Goal: Check status

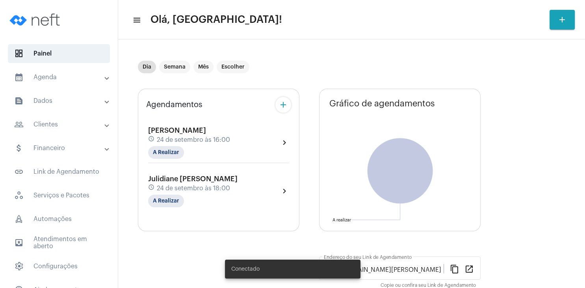
click at [193, 130] on span "[PERSON_NAME]" at bounding box center [177, 130] width 58 height 7
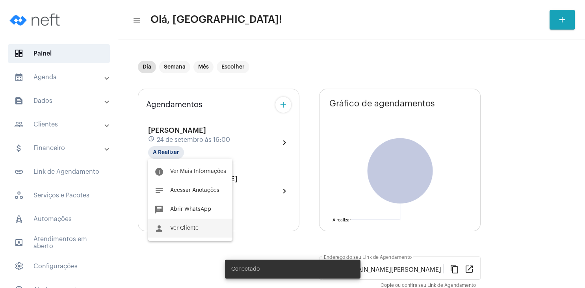
click at [196, 231] on button "person Ver Cliente" at bounding box center [190, 228] width 84 height 19
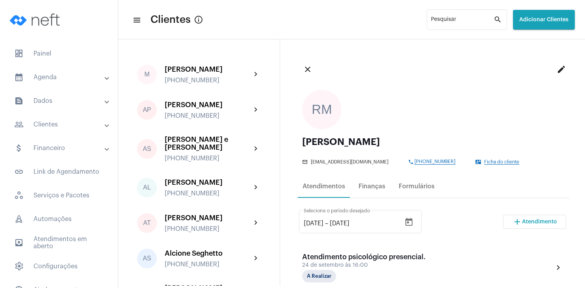
scroll to position [113, 0]
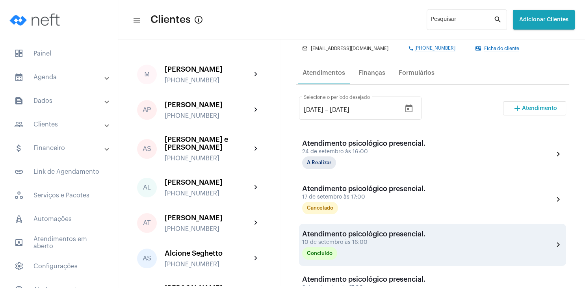
click at [369, 241] on div "10 de setembro às 16:00" at bounding box center [363, 242] width 123 height 6
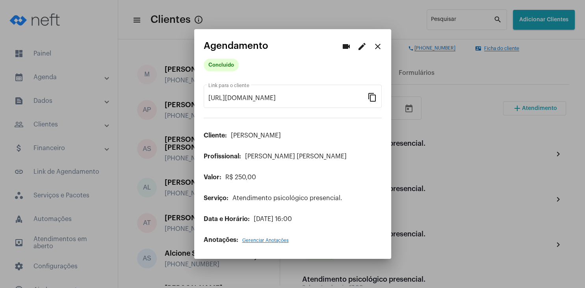
click at [263, 240] on span "Gerenciar Anotações" at bounding box center [265, 240] width 46 height 5
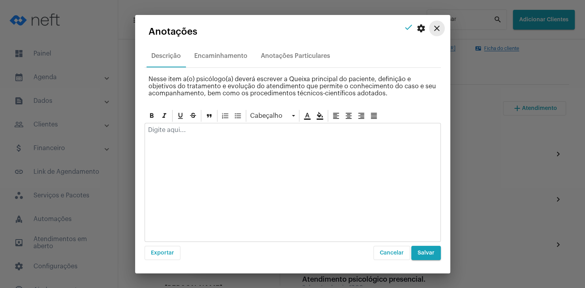
click at [439, 29] on mat-icon "close" at bounding box center [436, 28] width 9 height 9
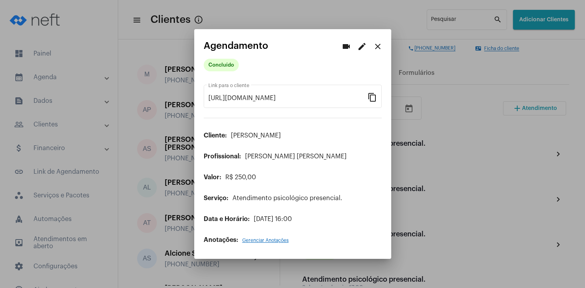
click at [380, 45] on mat-icon "close" at bounding box center [377, 46] width 9 height 9
